Goal: Task Accomplishment & Management: Use online tool/utility

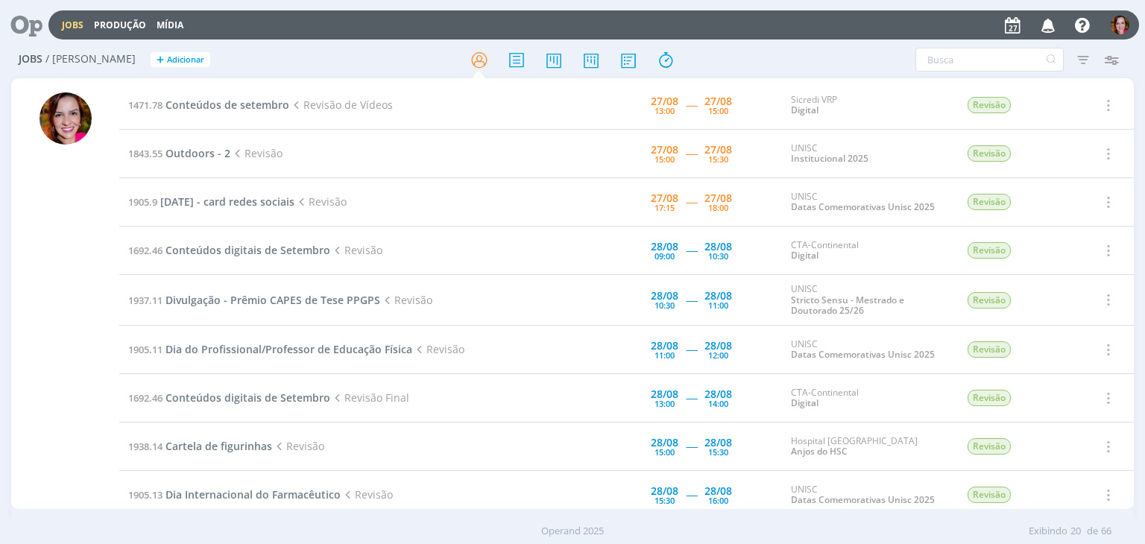
click at [66, 260] on div at bounding box center [66, 300] width 52 height 417
click at [194, 154] on span "Outdoors - 2" at bounding box center [198, 153] width 65 height 14
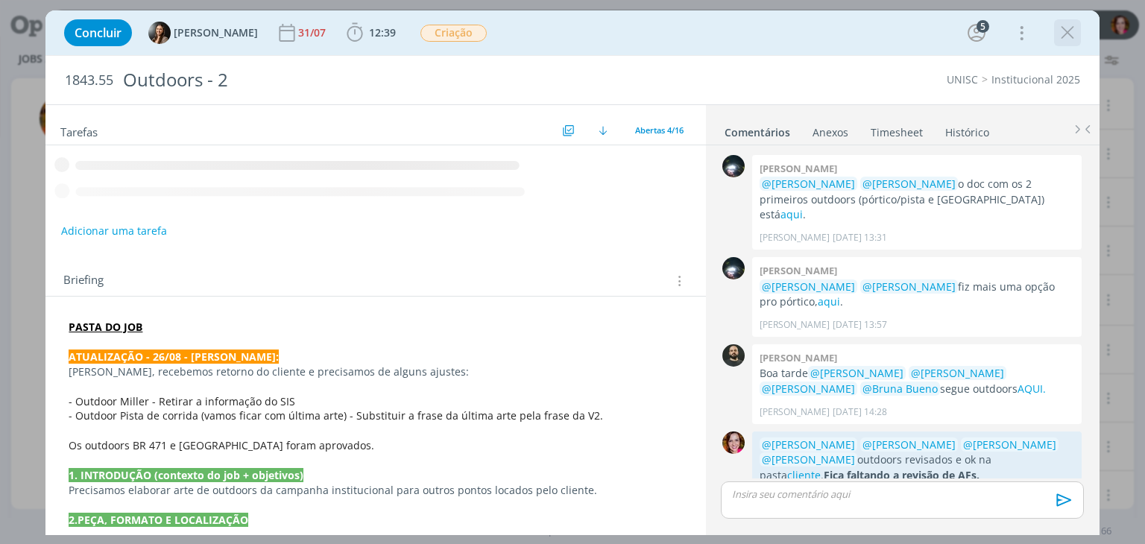
scroll to position [658, 0]
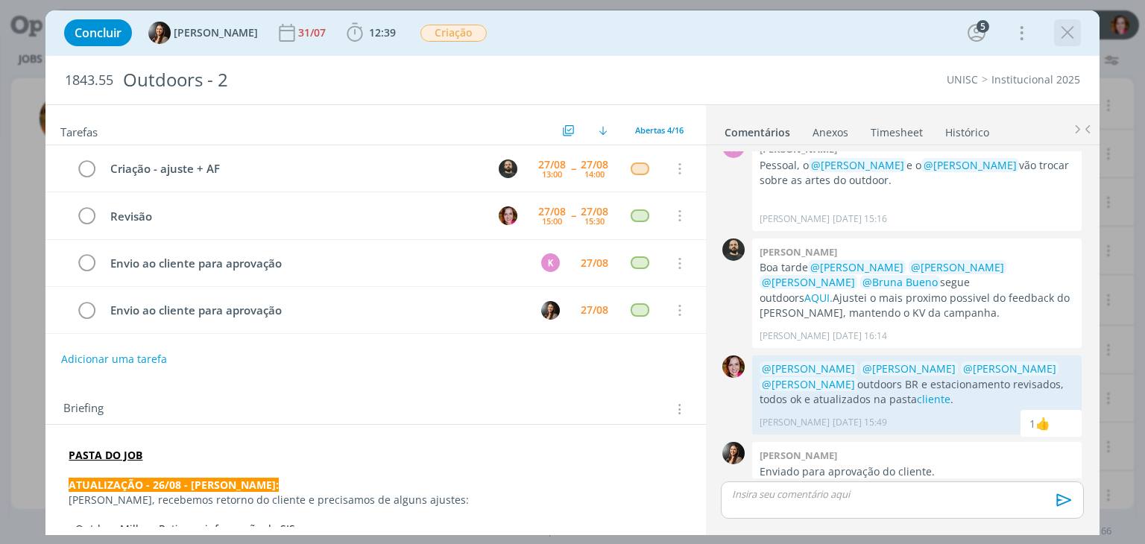
click at [1062, 34] on icon "dialog" at bounding box center [1068, 33] width 22 height 22
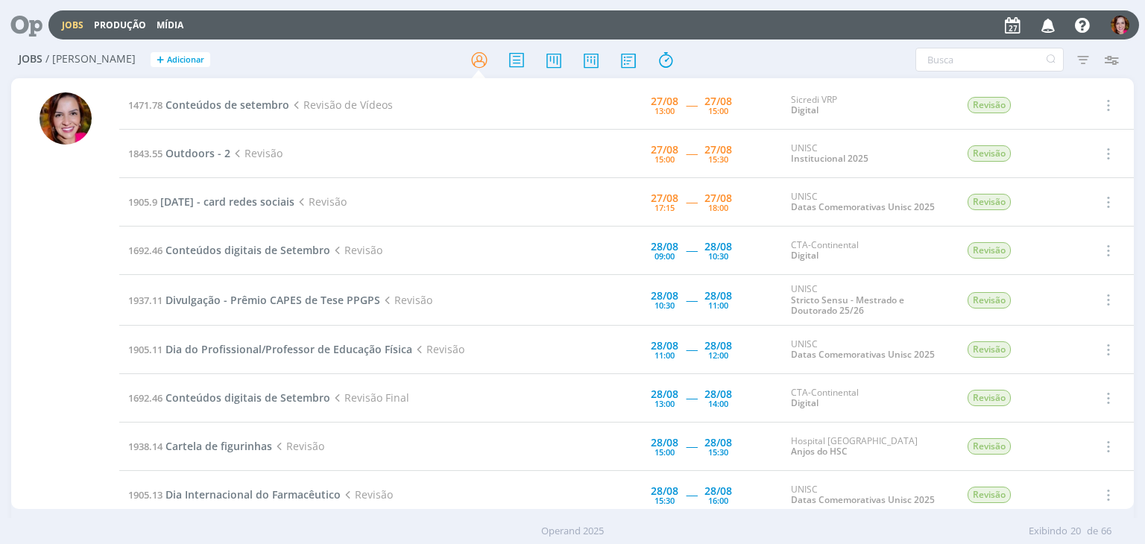
click at [222, 210] on td "1905.9 [DATE] - card redes sociais Revisão" at bounding box center [314, 202] width 391 height 48
click at [219, 201] on span "[DATE] - card redes sociais" at bounding box center [227, 202] width 134 height 14
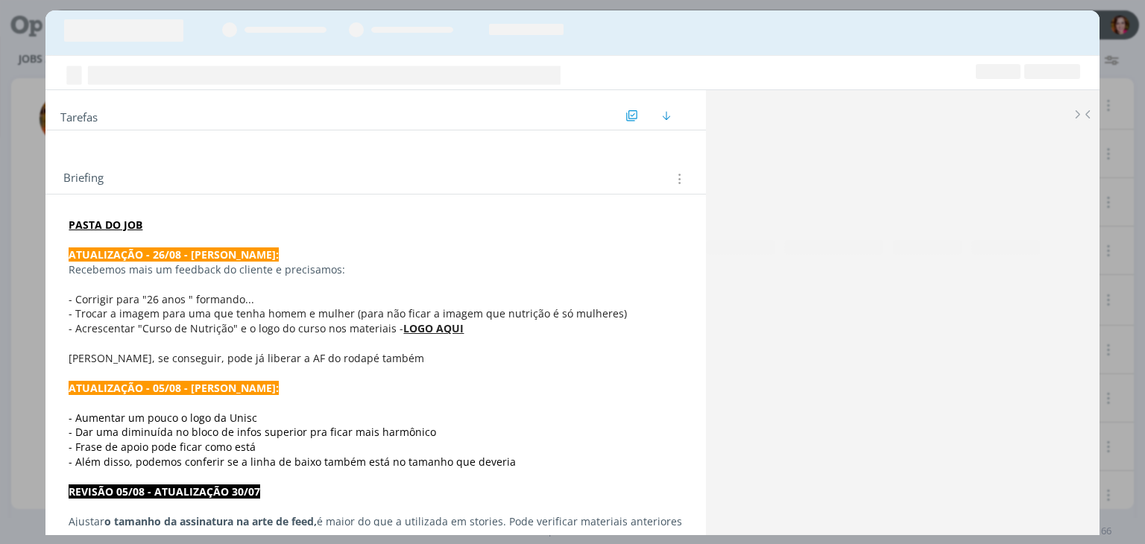
scroll to position [336, 0]
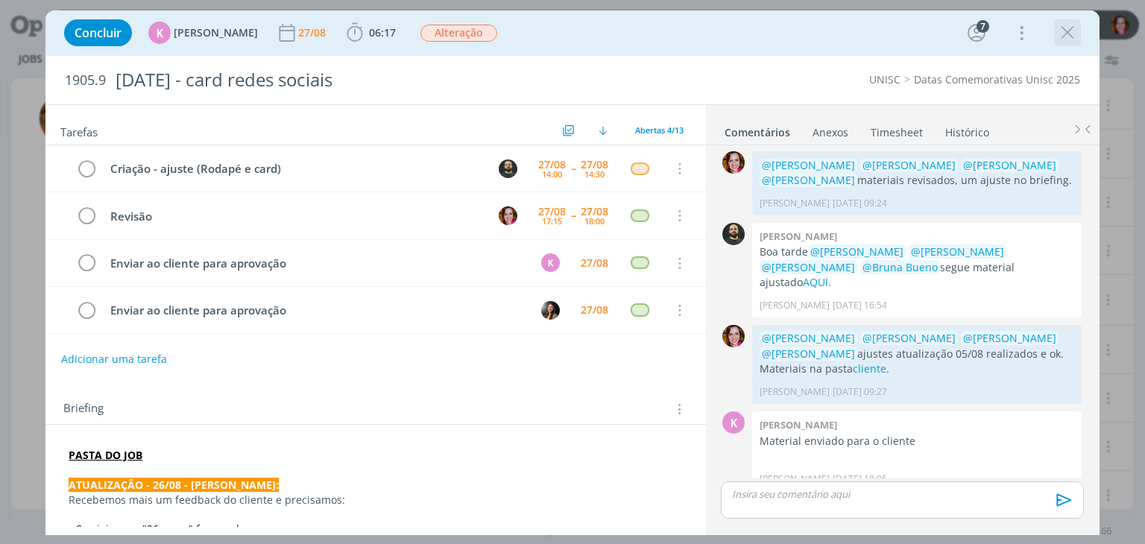
click at [1072, 35] on icon "dialog" at bounding box center [1068, 33] width 22 height 22
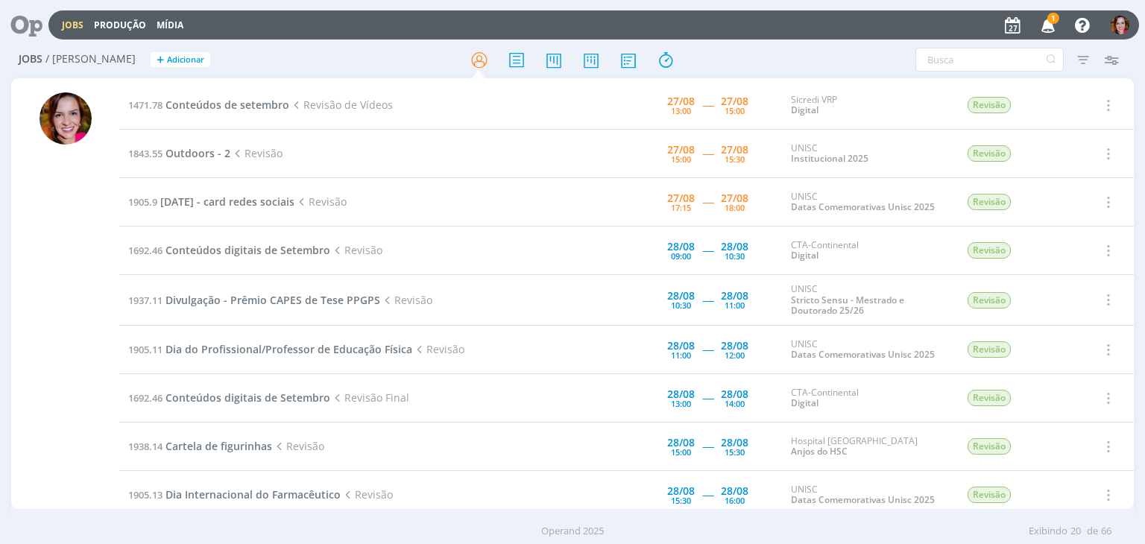
click at [1055, 13] on span "1" at bounding box center [1054, 18] width 12 height 11
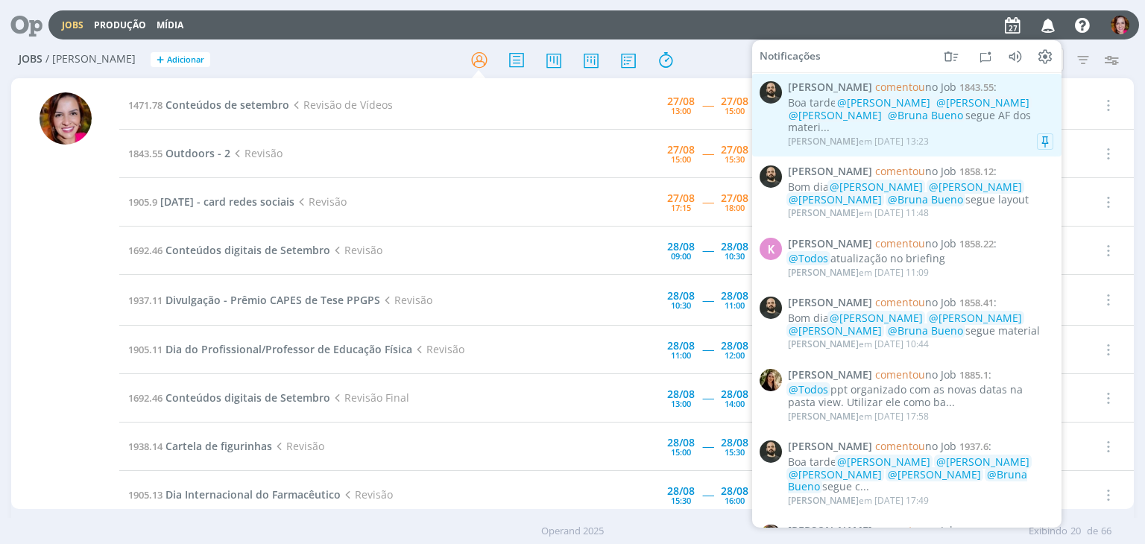
click at [990, 128] on div "Boa tarde @Beatriz Luchese @Karoline Arend @Luíza Santana @Bruna Bueno segue AF…" at bounding box center [920, 115] width 265 height 37
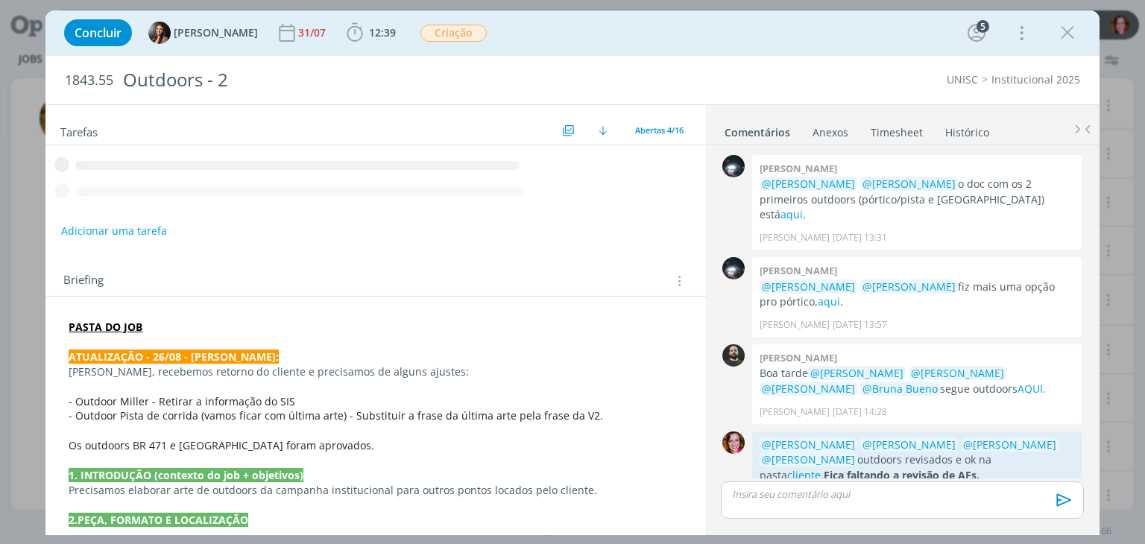
scroll to position [745, 0]
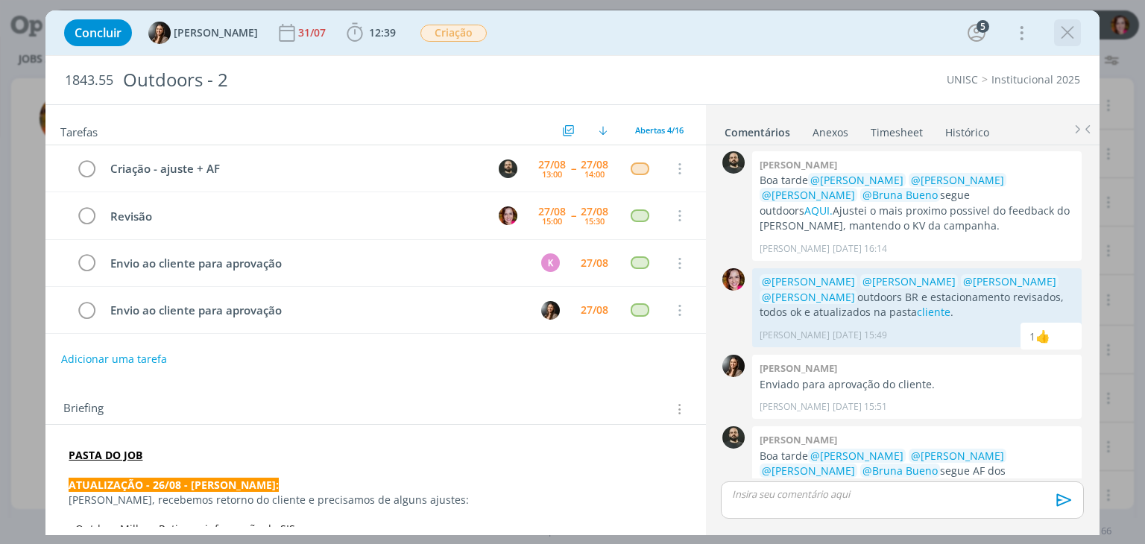
click at [1068, 35] on icon "dialog" at bounding box center [1068, 33] width 22 height 22
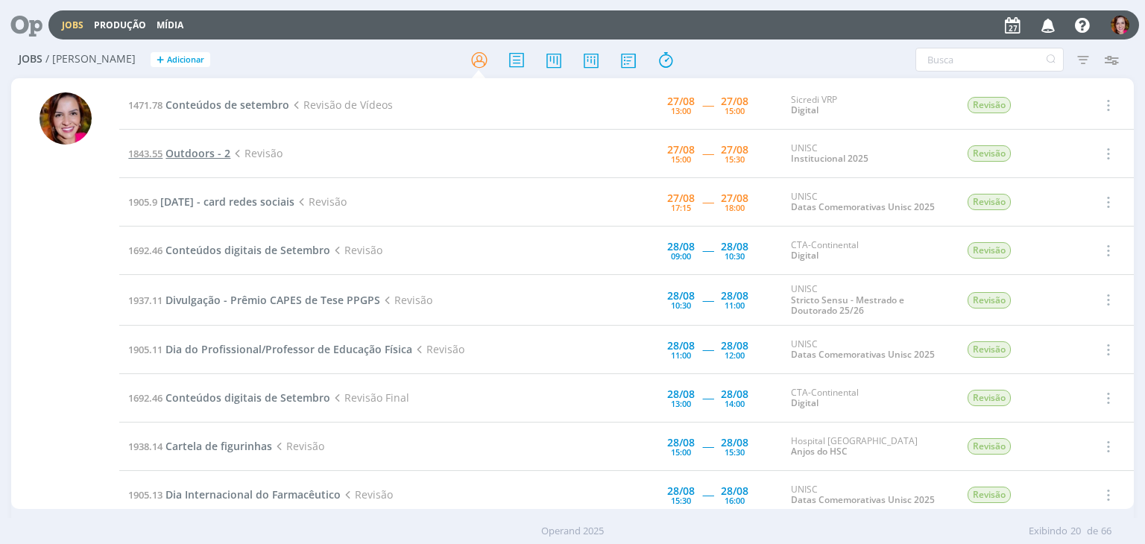
click at [204, 151] on span "Outdoors - 2" at bounding box center [198, 153] width 65 height 14
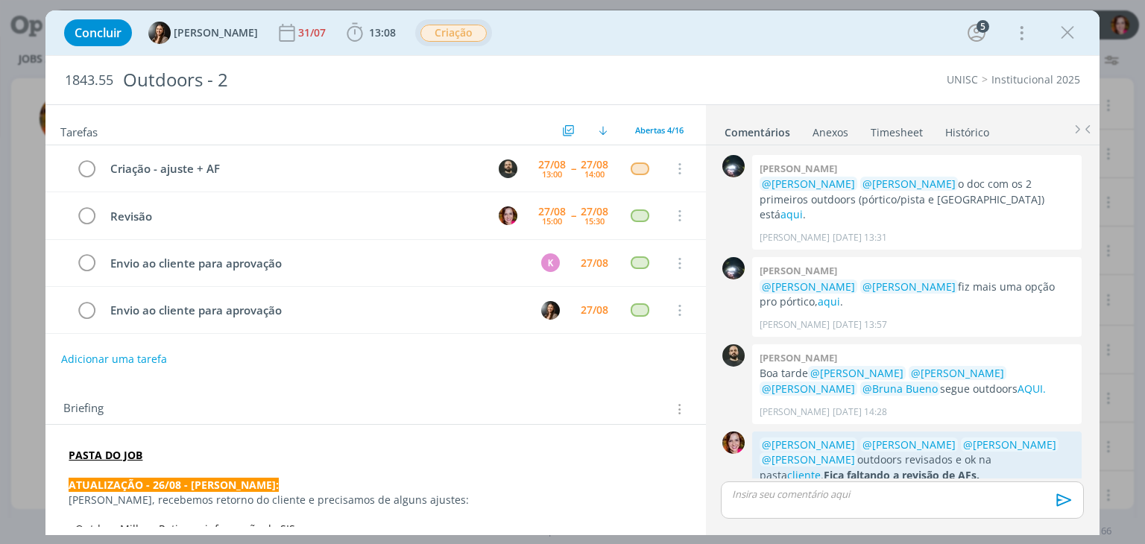
scroll to position [745, 0]
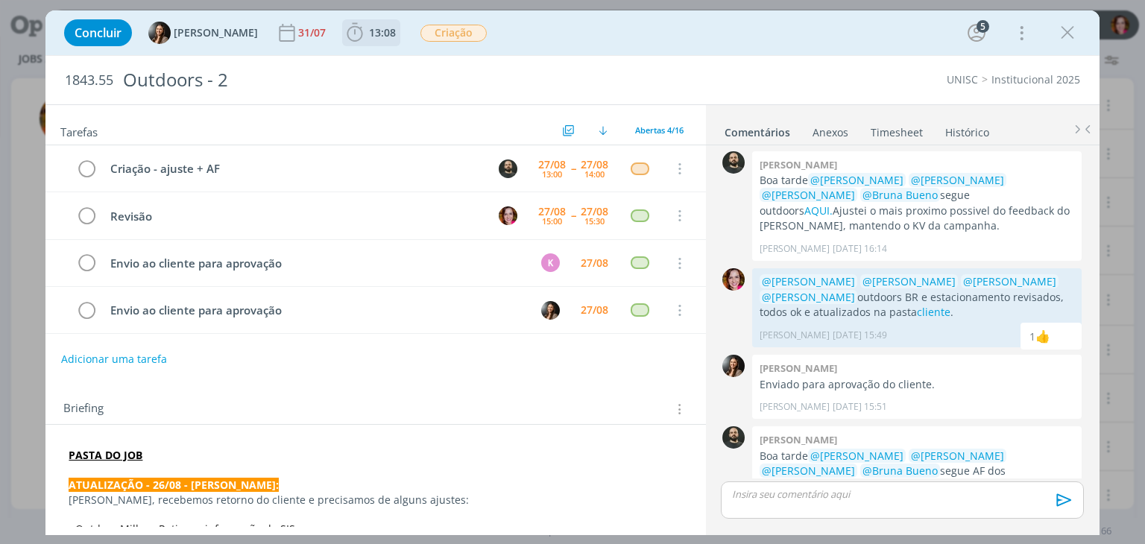
click at [380, 34] on span "13:08" at bounding box center [382, 32] width 27 height 14
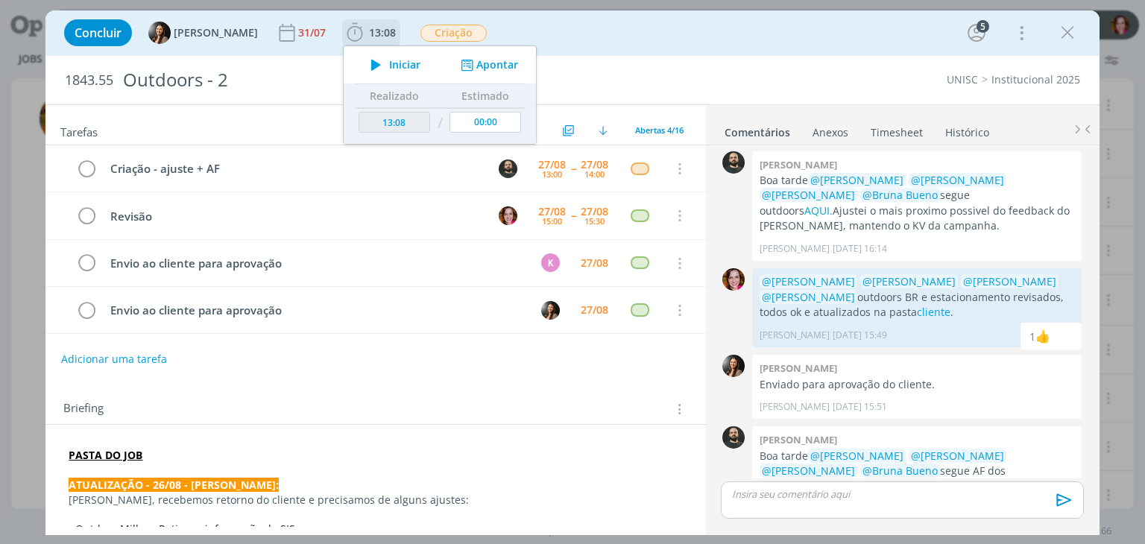
click at [389, 68] on span "Iniciar" at bounding box center [404, 65] width 31 height 10
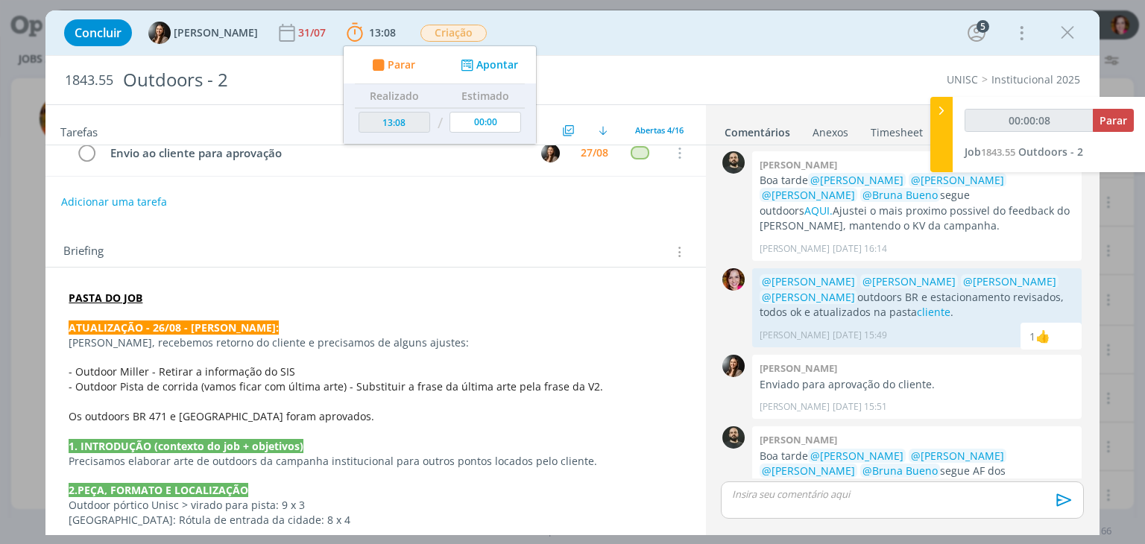
scroll to position [164, 0]
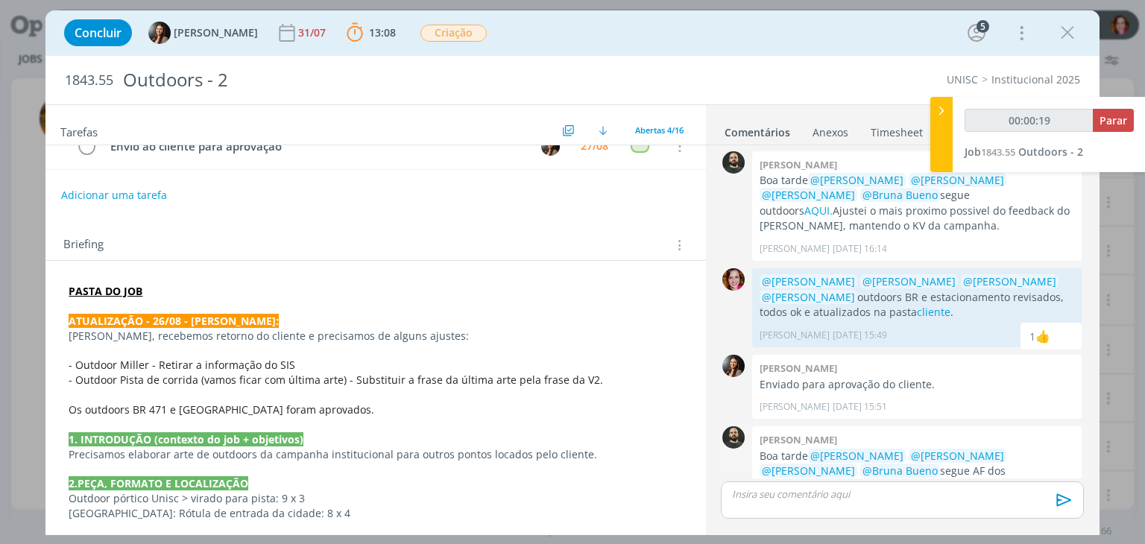
click at [835, 479] on link "AQUI." at bounding box center [821, 486] width 28 height 14
click at [918, 305] on link "cliente" at bounding box center [934, 312] width 34 height 14
type input "00:27:24"
click at [1119, 125] on span "Parar" at bounding box center [1114, 120] width 28 height 14
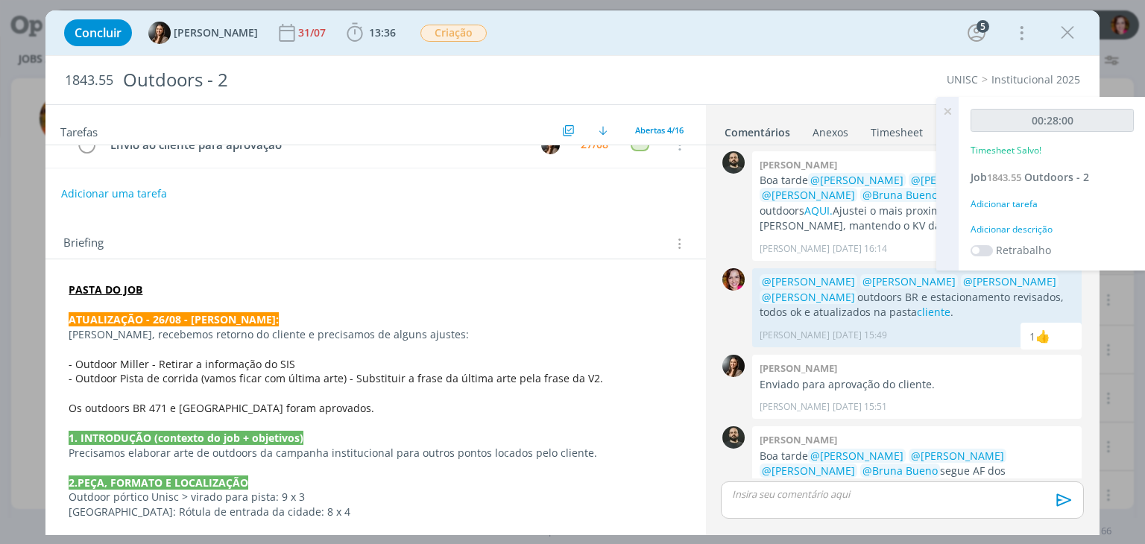
scroll to position [163, 0]
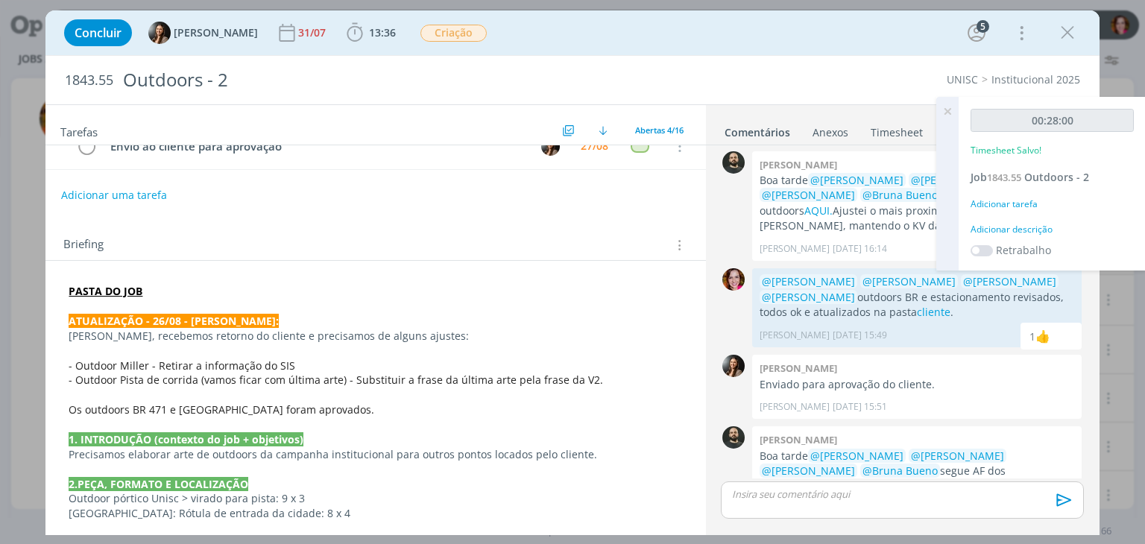
click at [999, 223] on div "Adicionar descrição" at bounding box center [1052, 229] width 163 height 13
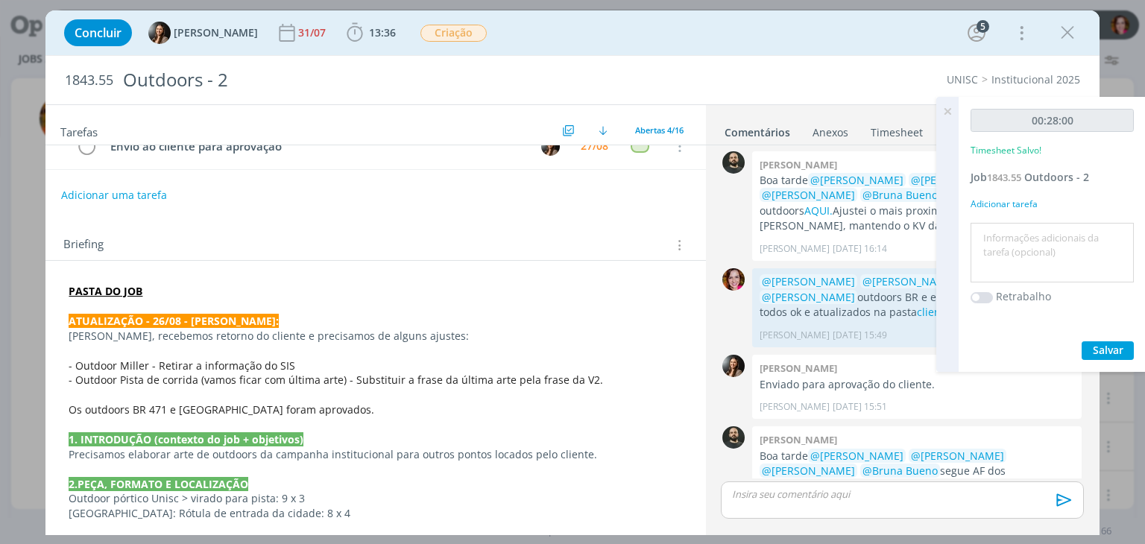
click at [995, 234] on textarea at bounding box center [1053, 253] width 156 height 53
type textarea "Revisão AFs"
click at [1101, 347] on span "Salvar" at bounding box center [1108, 350] width 31 height 14
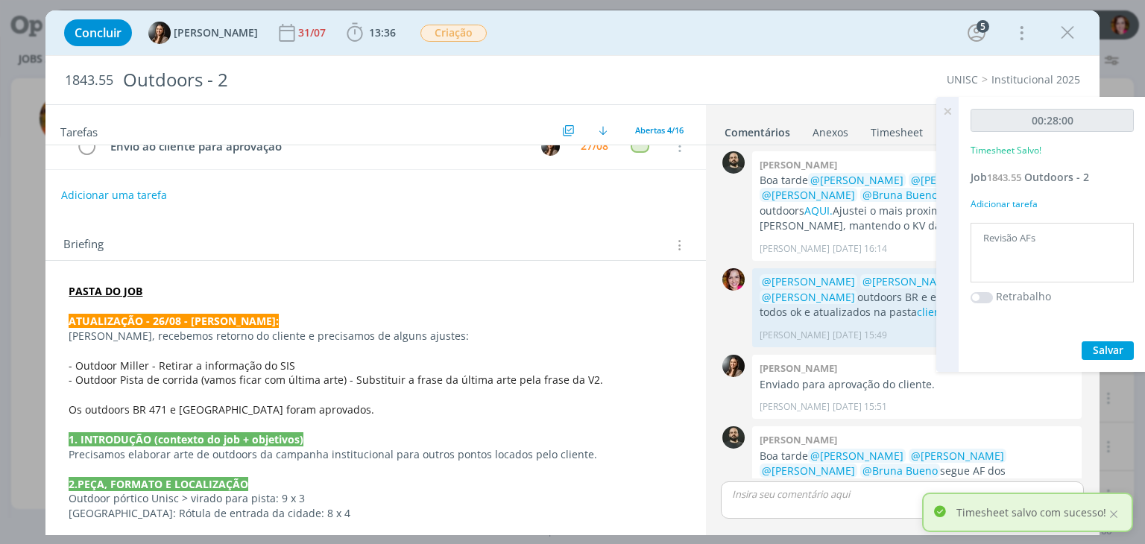
click at [773, 503] on div "dialog" at bounding box center [902, 500] width 362 height 37
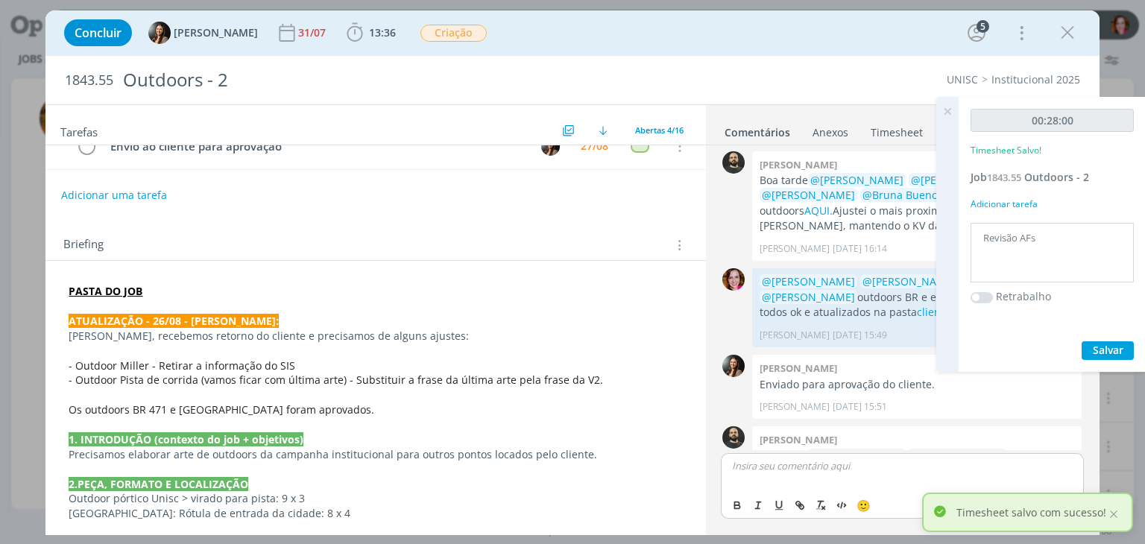
scroll to position [773, 0]
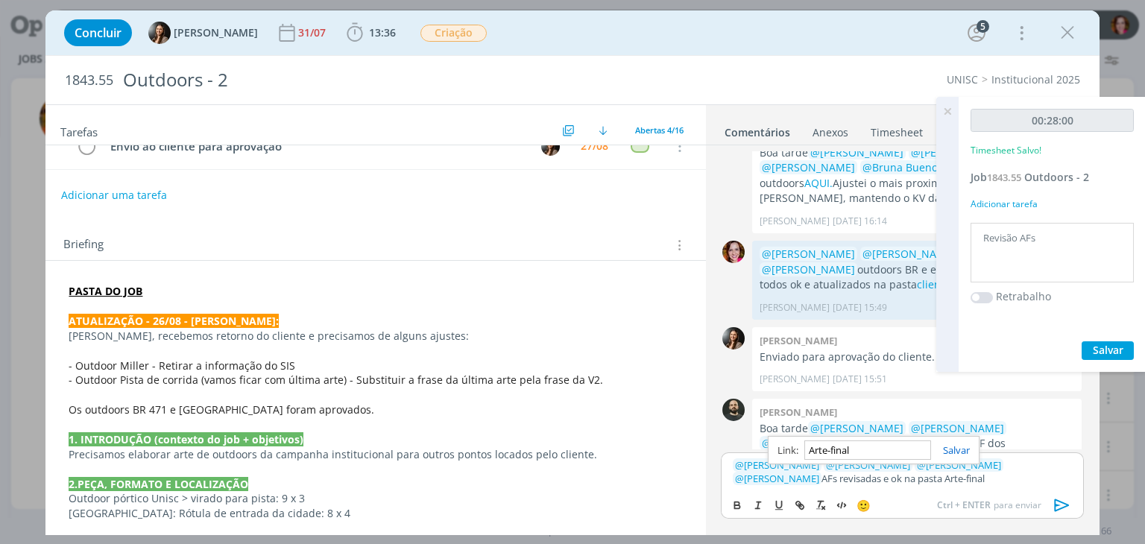
paste input "https://sobeae.sharepoint.com/sites/SOBEAE/Documentos%20Compartilhados/Forms/Al…"
type input "https://sobeae.sharepoint.com/sites/SOBEAE/Documentos%20Compartilhados/Forms/Al…"
click at [848, 479] on p "﻿ @ Patrick Freitas ﻿ ﻿ @ Luíza Santana ﻿ ﻿ @ Beatriz Luchese ﻿ ﻿ @ Karoline Ar…" at bounding box center [902, 473] width 339 height 28
click at [1065, 510] on icon "dialog" at bounding box center [1062, 505] width 22 height 22
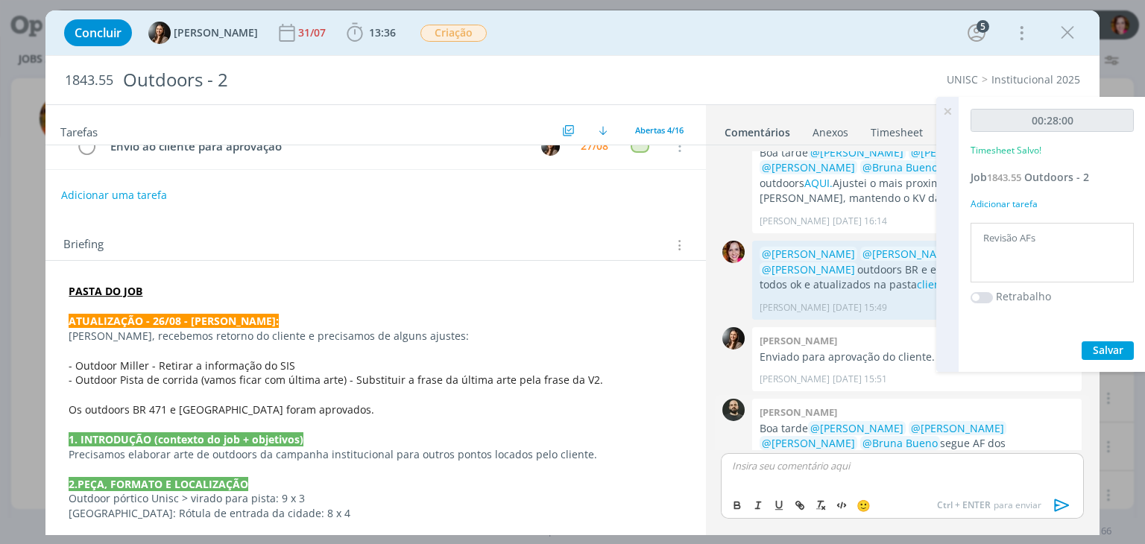
scroll to position [844, 0]
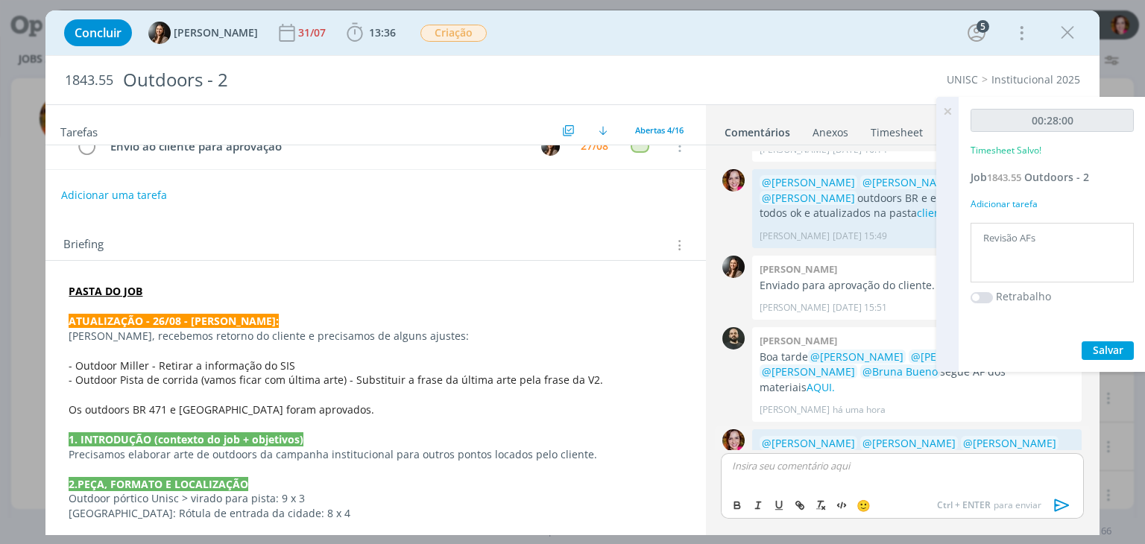
click at [1033, 451] on link "Arte-final" at bounding box center [907, 465] width 295 height 29
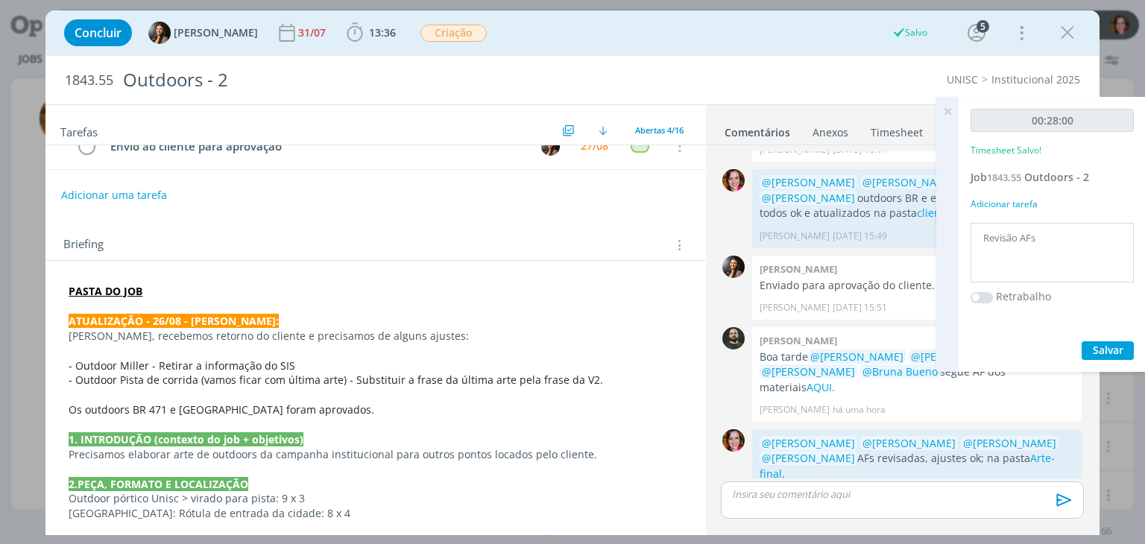
scroll to position [816, 0]
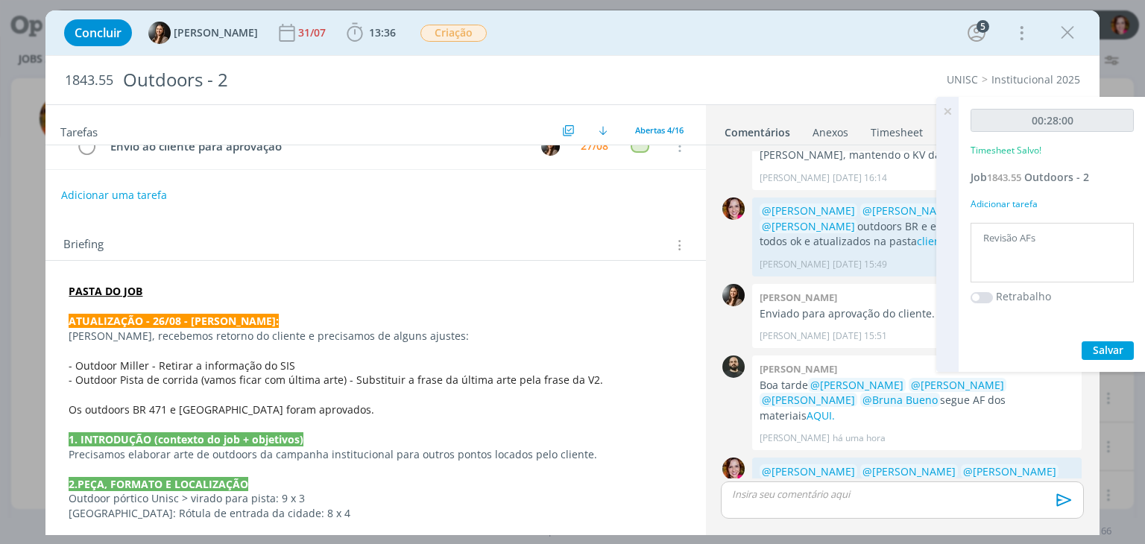
click at [946, 108] on icon at bounding box center [947, 111] width 27 height 29
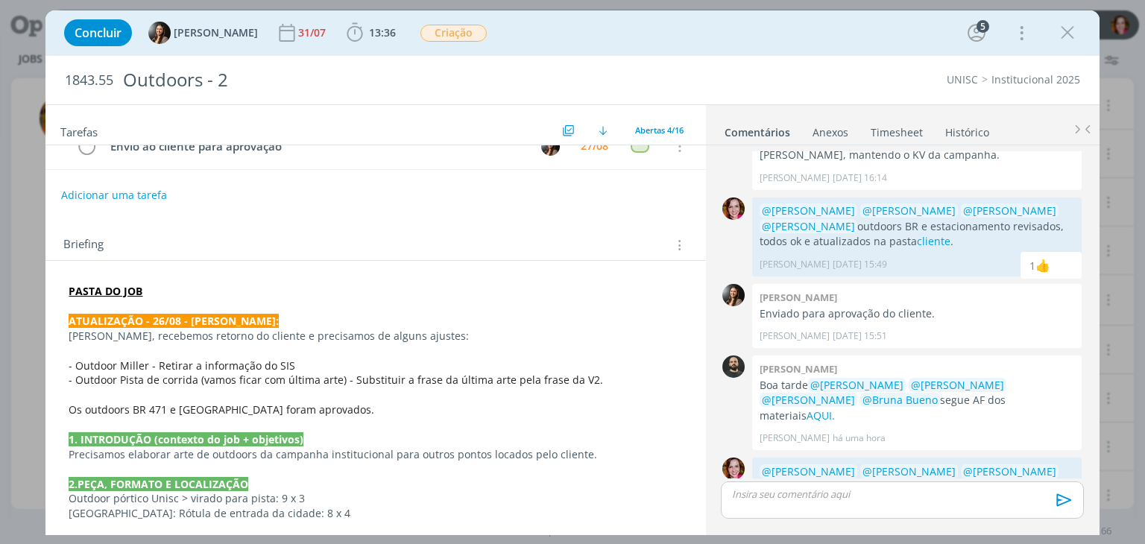
scroll to position [0, 0]
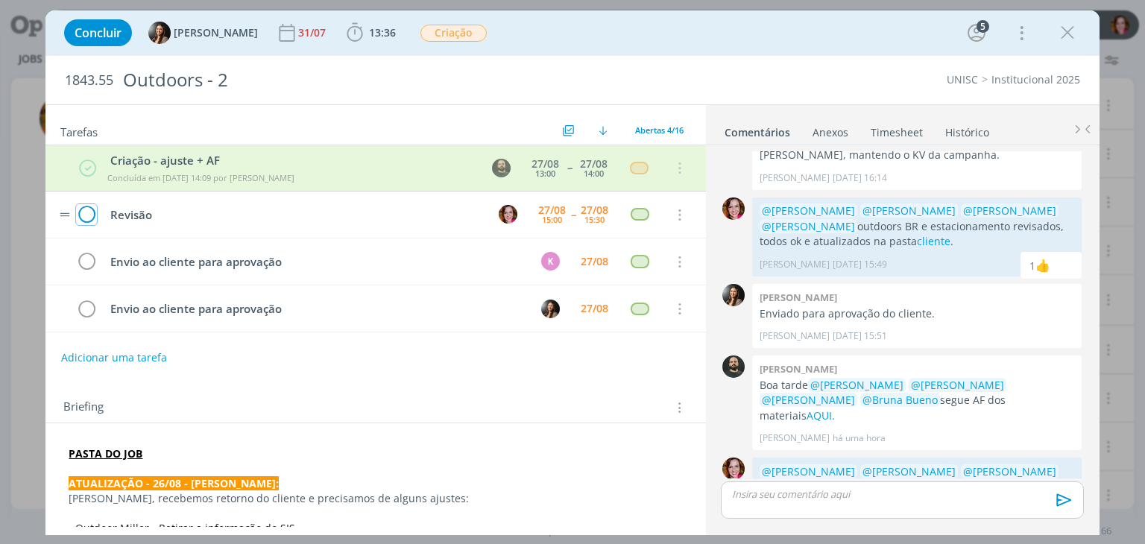
click at [86, 218] on icon "dialog" at bounding box center [86, 215] width 21 height 22
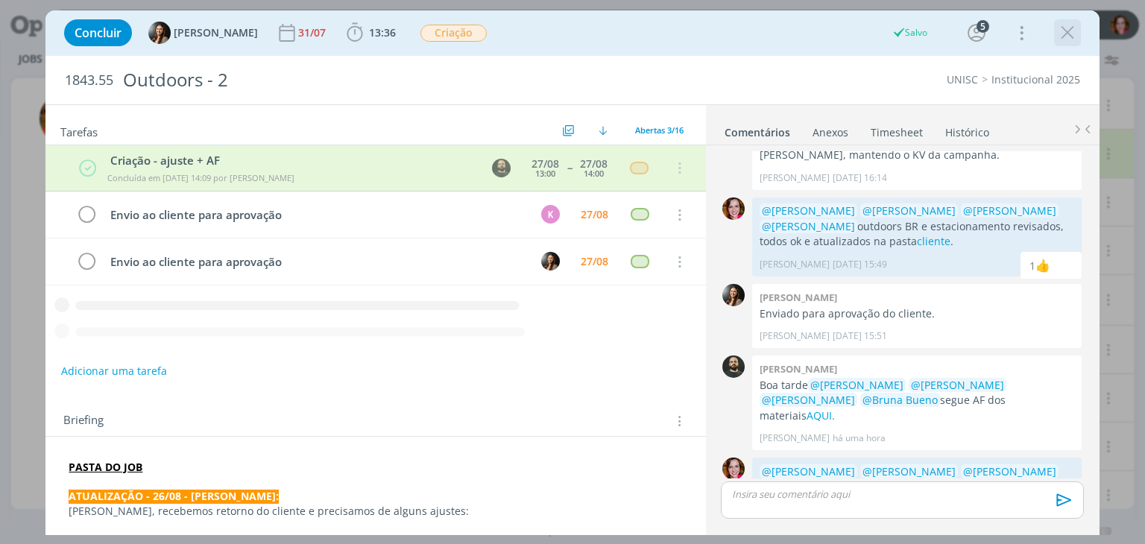
click at [1063, 37] on icon "dialog" at bounding box center [1068, 33] width 22 height 22
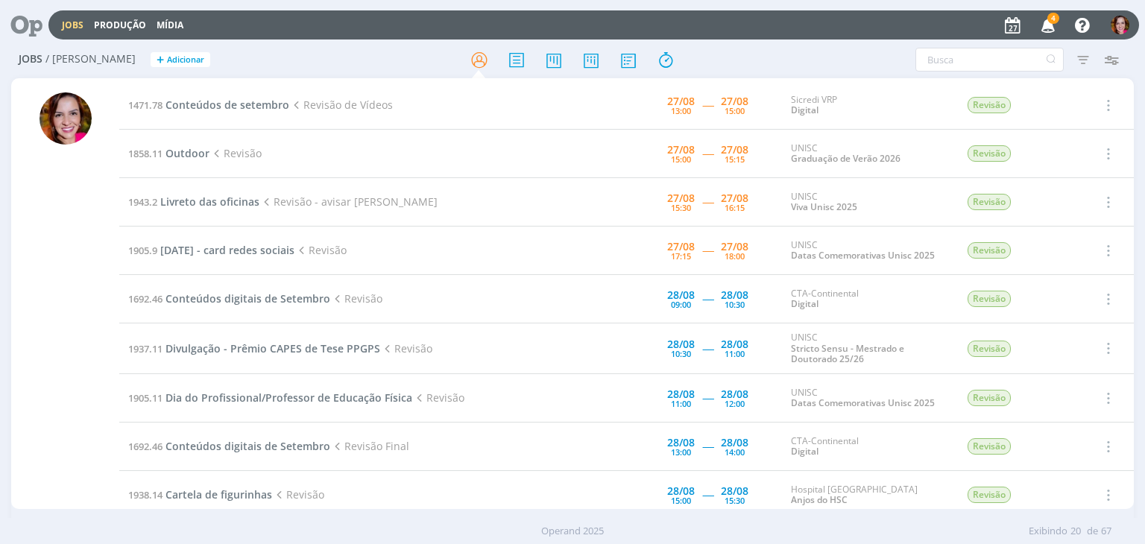
click at [1051, 23] on icon "button" at bounding box center [1049, 24] width 26 height 25
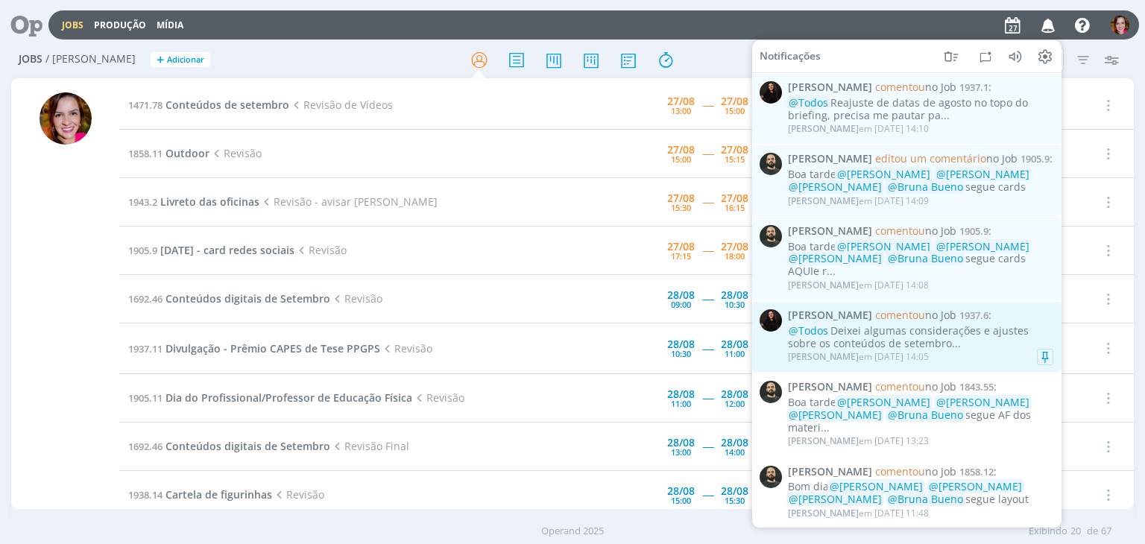
click at [904, 343] on div "@Todos Deixei algumas considerações e ajustes sobre os conteúdos de setembro..." at bounding box center [920, 337] width 265 height 25
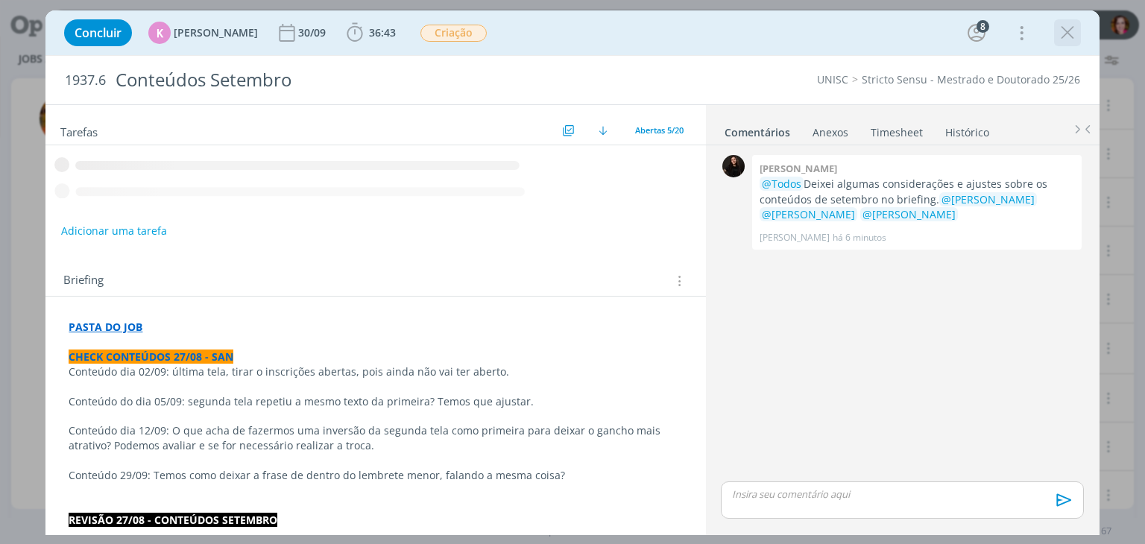
click at [1066, 34] on icon "dialog" at bounding box center [1068, 33] width 22 height 22
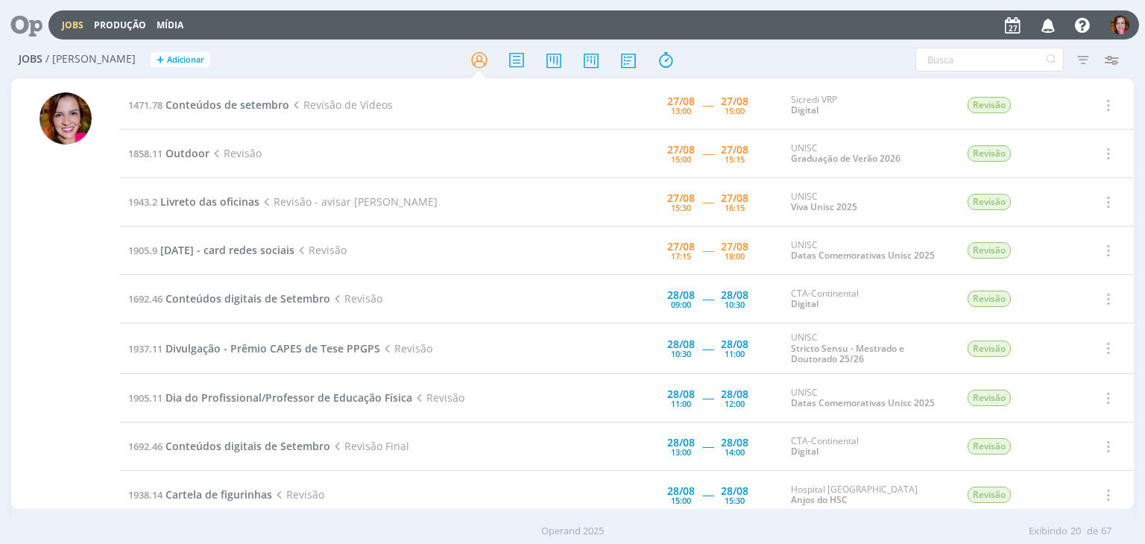
click at [1047, 28] on icon "button" at bounding box center [1049, 24] width 26 height 25
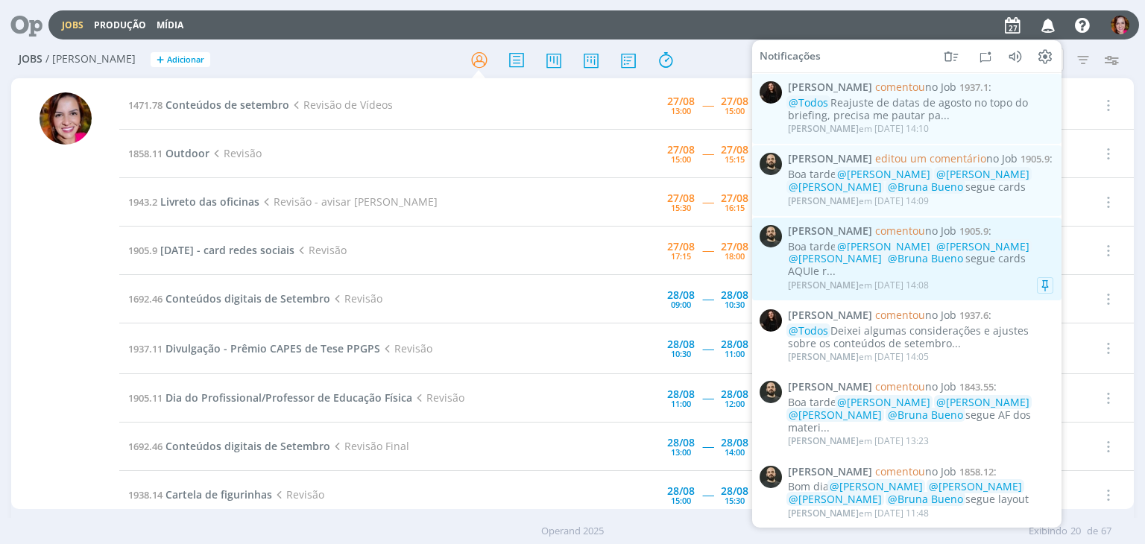
click at [983, 269] on div "Boa tarde @Beatriz Luchese @Karoline Arend @Luíza Santana @Bruna Bueno segue ca…" at bounding box center [920, 258] width 265 height 37
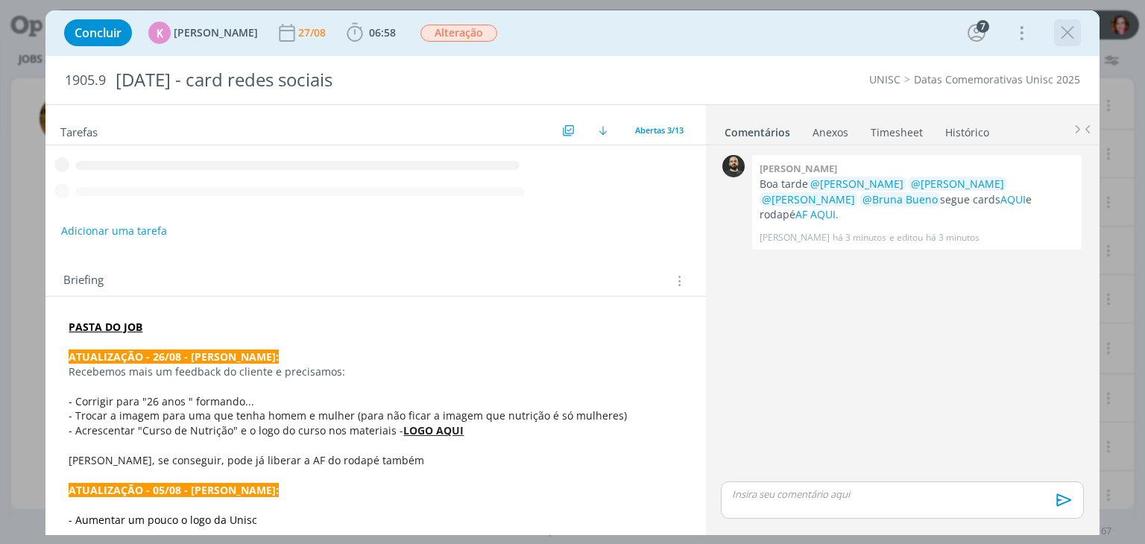
click at [1068, 38] on icon "dialog" at bounding box center [1068, 33] width 22 height 22
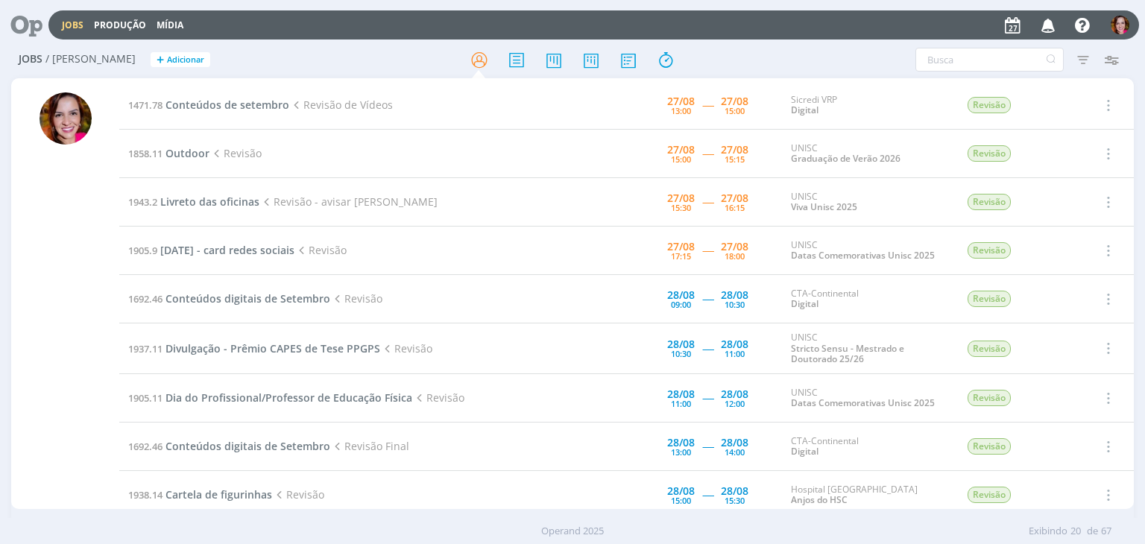
click at [1048, 28] on icon "button" at bounding box center [1049, 24] width 26 height 25
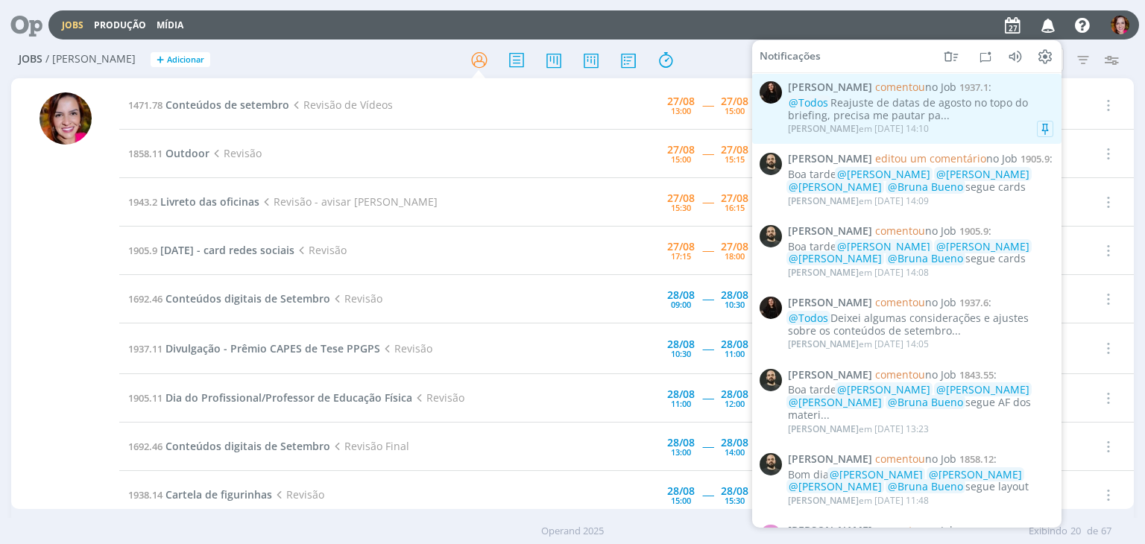
click at [947, 108] on div "@Todos Reajuste de datas de agosto no topo do briefing, precisa me pautar pa..." at bounding box center [920, 109] width 265 height 25
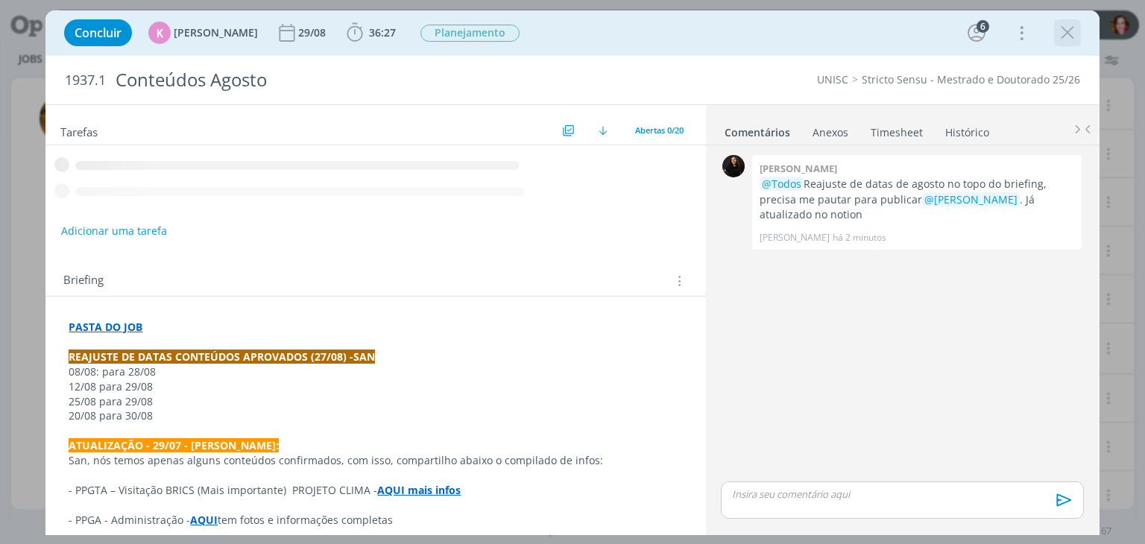
click at [1067, 35] on icon "dialog" at bounding box center [1068, 33] width 22 height 22
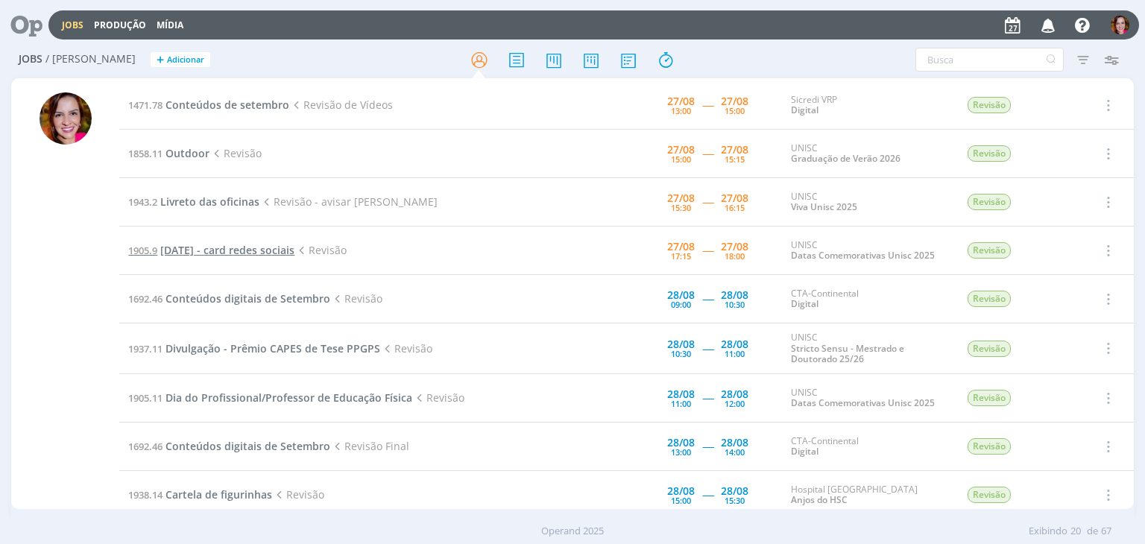
click at [210, 248] on span "[DATE] - card redes sociais" at bounding box center [227, 250] width 134 height 14
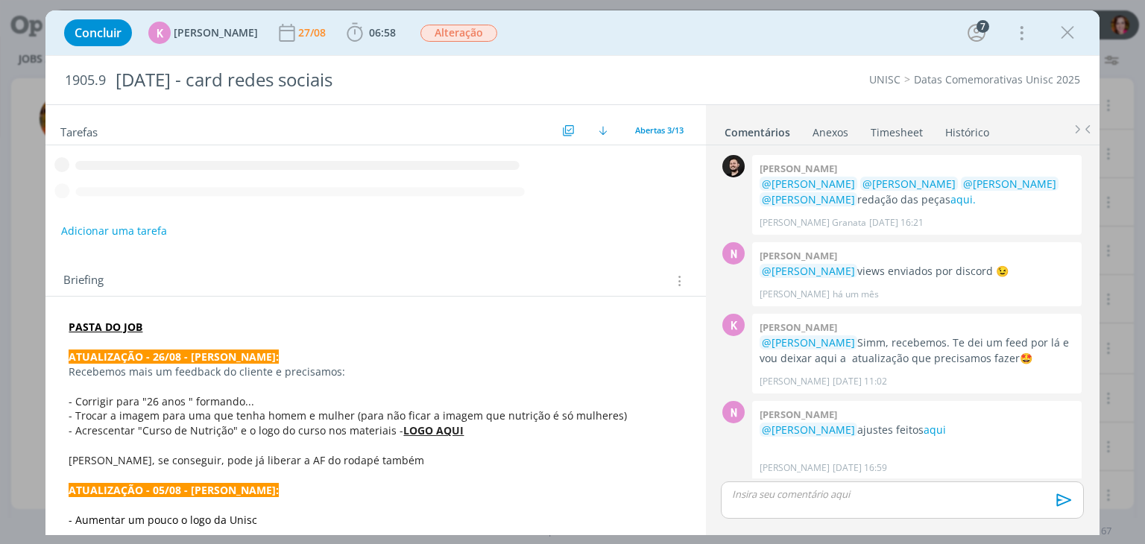
scroll to position [424, 0]
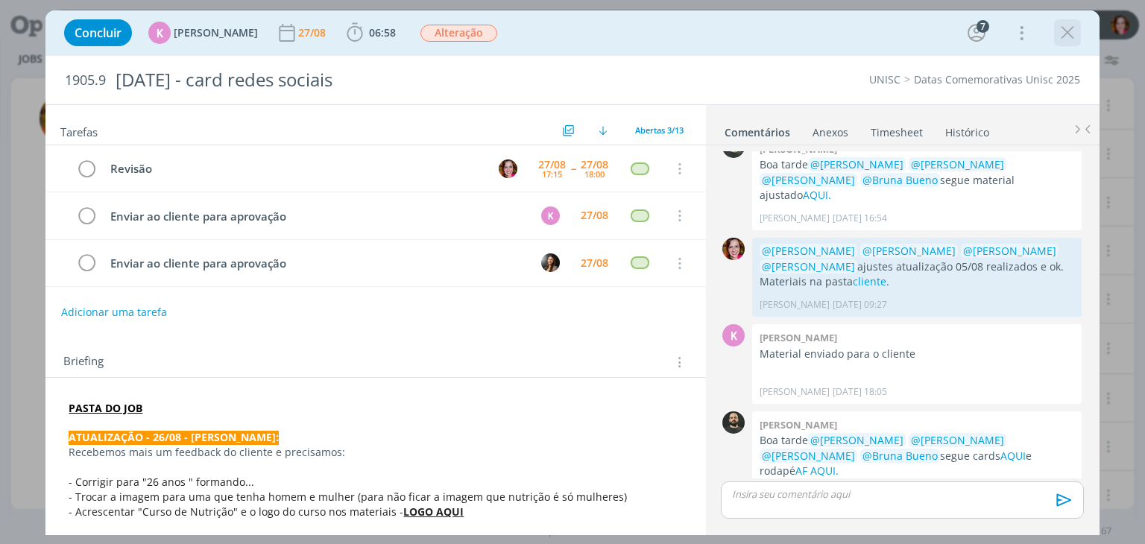
click at [1061, 39] on icon "dialog" at bounding box center [1068, 33] width 22 height 22
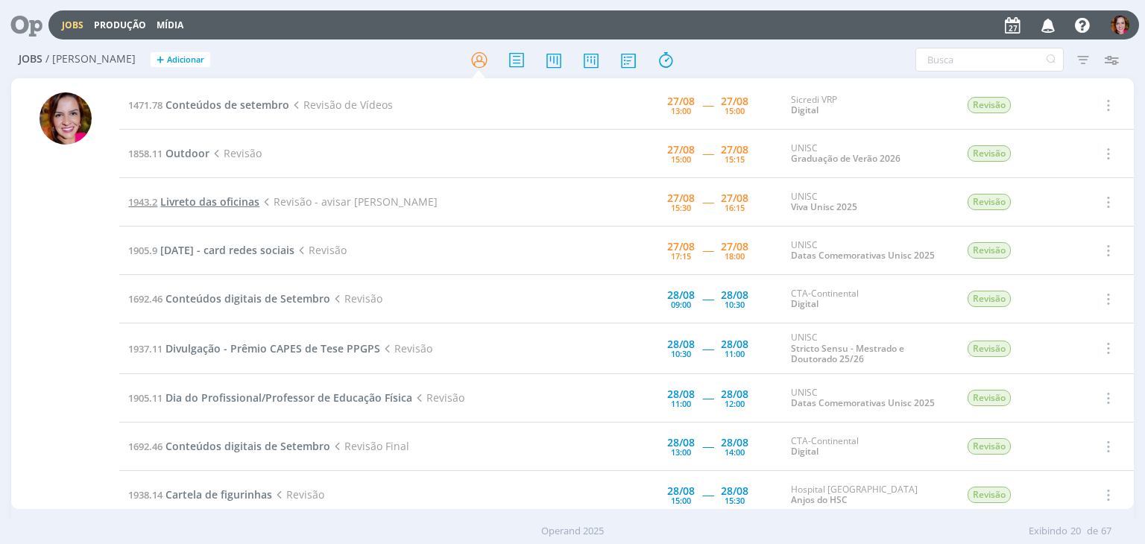
click at [181, 201] on span "Livreto das oficinas" at bounding box center [209, 202] width 99 height 14
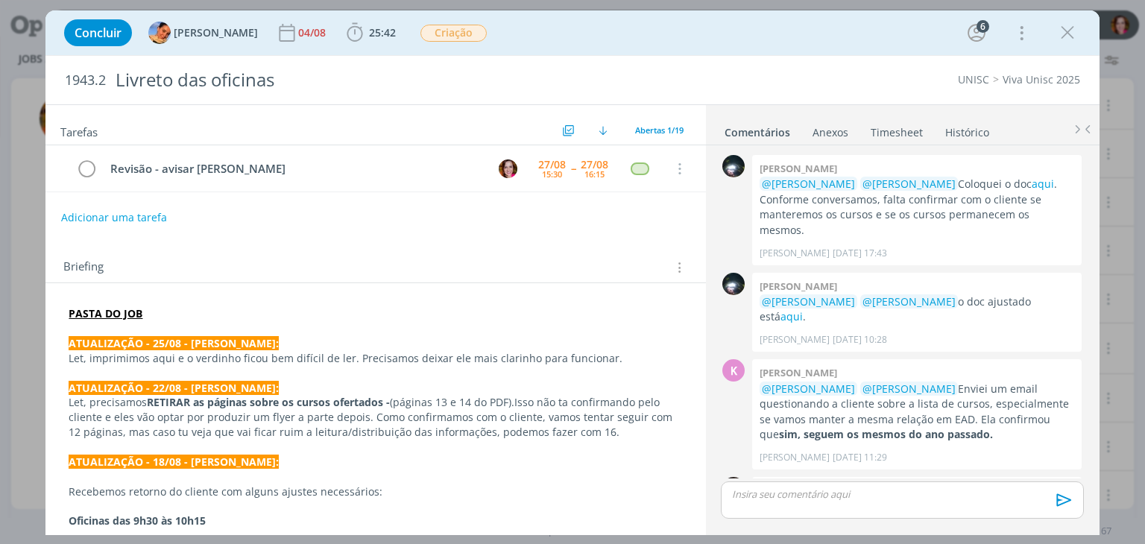
scroll to position [847, 0]
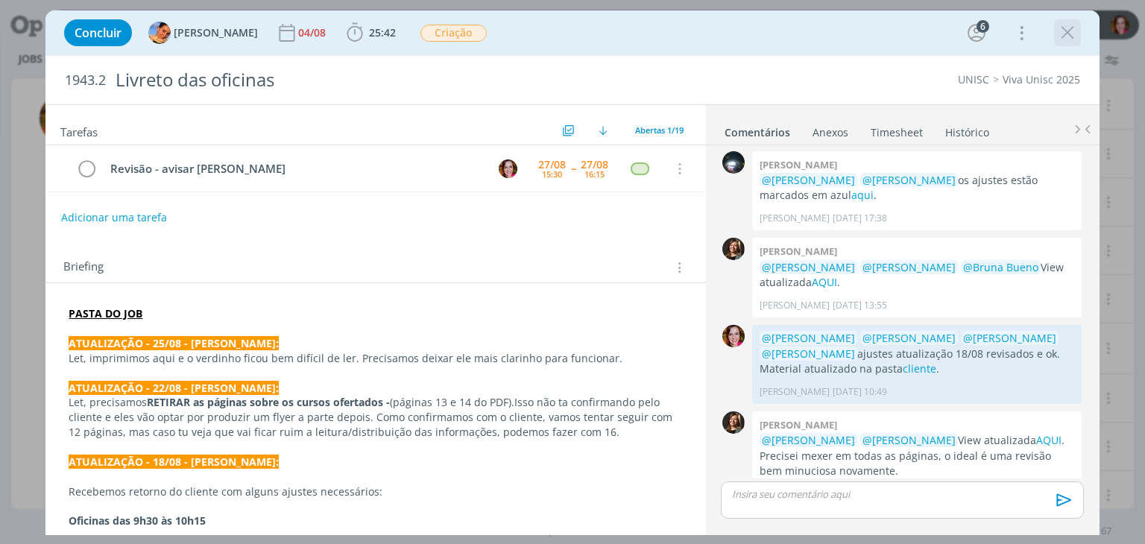
click at [1067, 35] on icon "dialog" at bounding box center [1068, 33] width 22 height 22
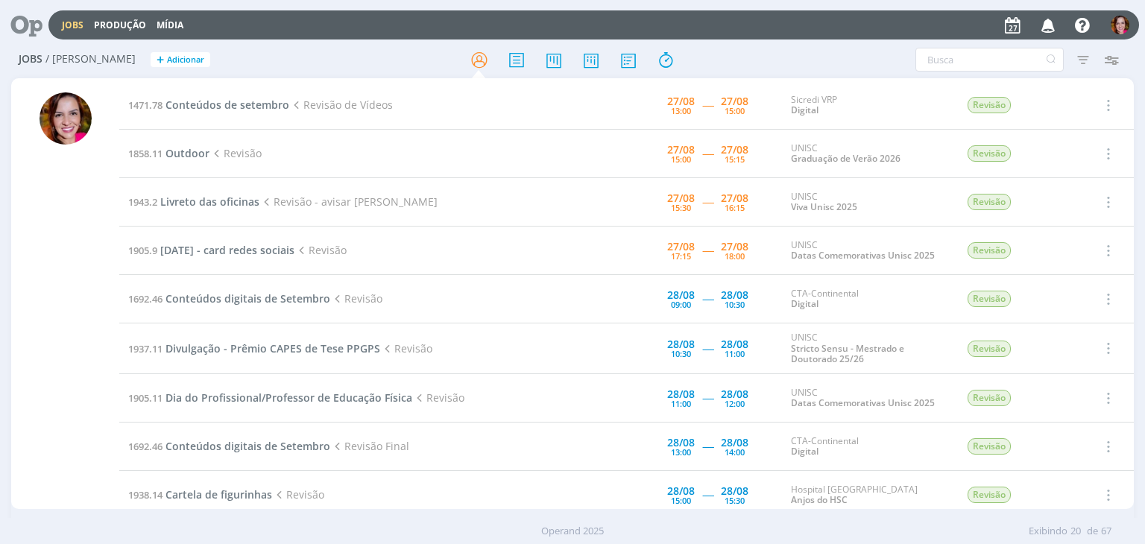
click at [243, 96] on td "1471.78 Conteúdos de setembro Revisão de Vídeos" at bounding box center [331, 105] width 424 height 48
click at [241, 104] on span "Conteúdos de setembro" at bounding box center [228, 105] width 124 height 14
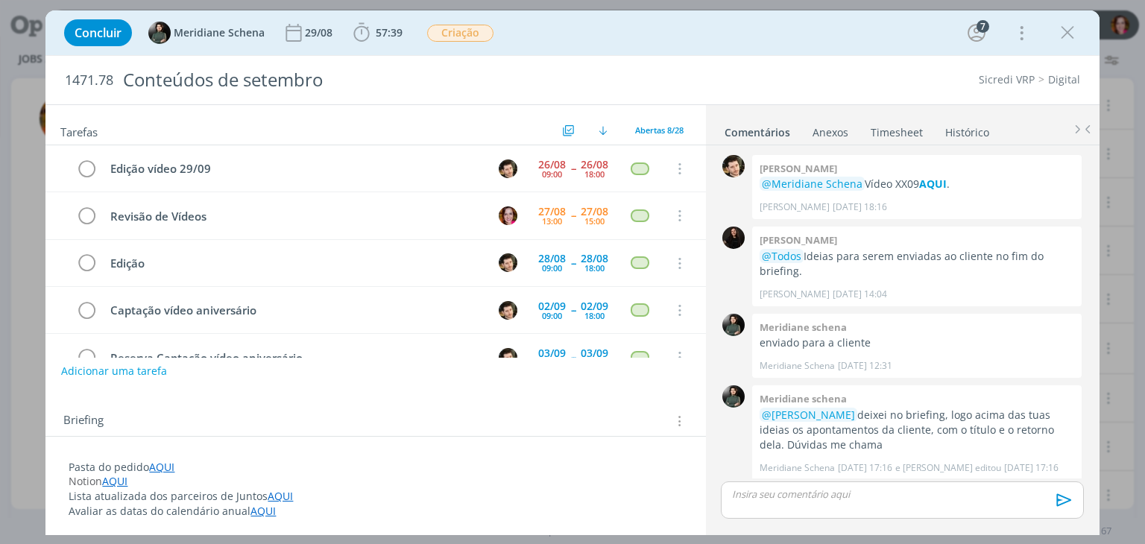
scroll to position [1910, 0]
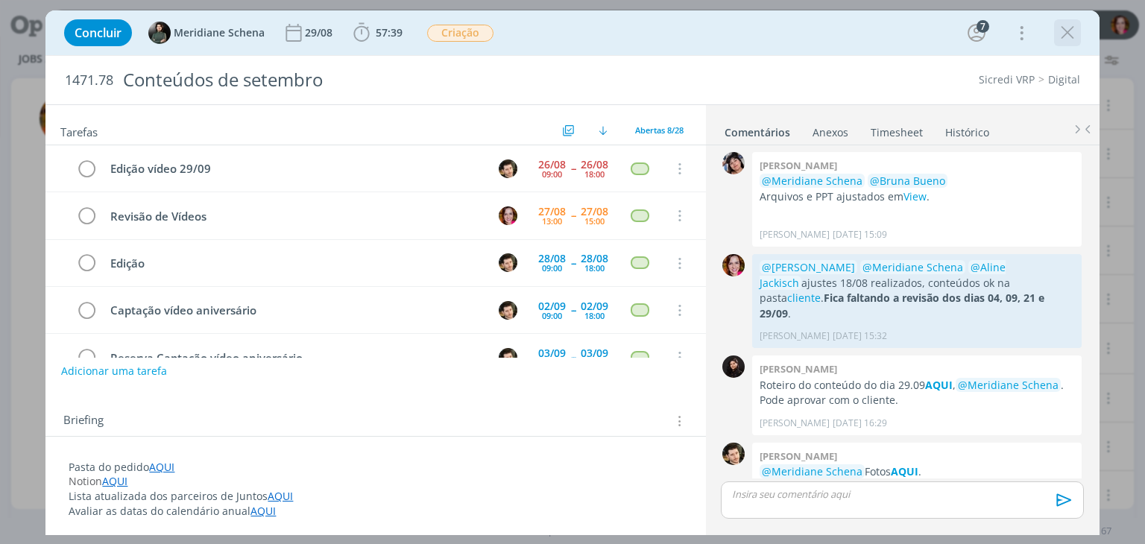
click at [1061, 32] on icon "dialog" at bounding box center [1068, 33] width 22 height 22
